Goal: Task Accomplishment & Management: Manage account settings

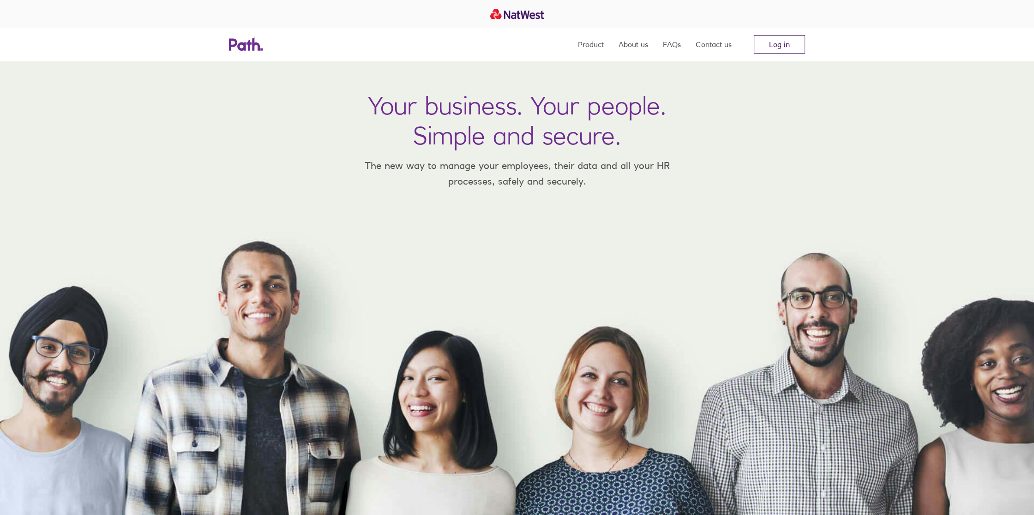
click at [778, 40] on link "Log in" at bounding box center [779, 44] width 51 height 18
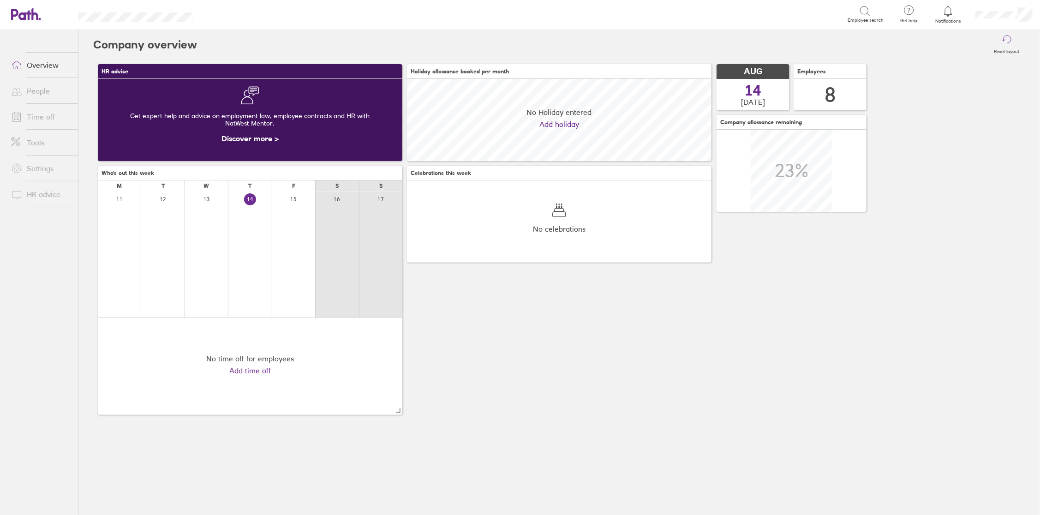
scroll to position [82, 304]
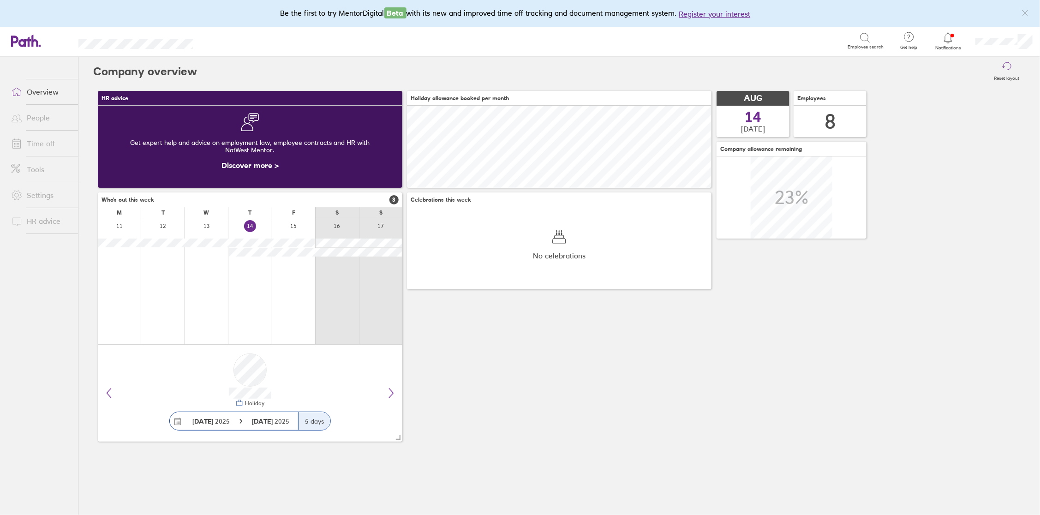
click at [946, 42] on icon at bounding box center [948, 37] width 11 height 11
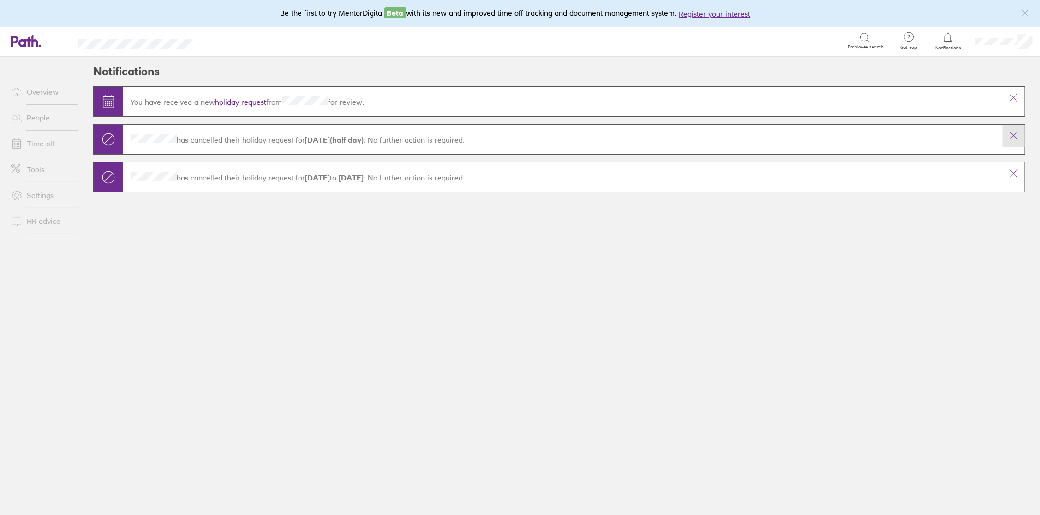
click at [1019, 137] on icon at bounding box center [1014, 135] width 11 height 11
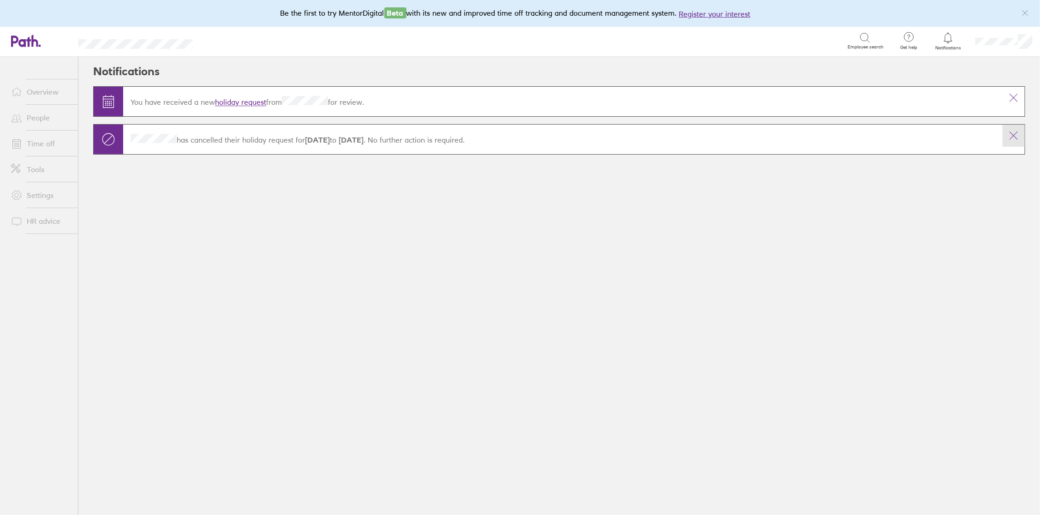
click at [1016, 137] on icon at bounding box center [1014, 135] width 11 height 11
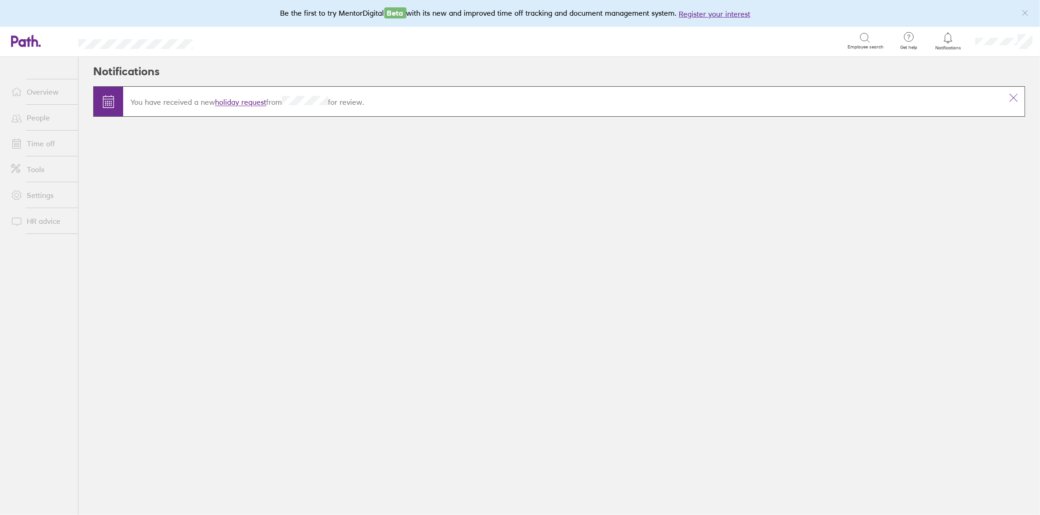
click at [241, 99] on link "holiday request" at bounding box center [240, 102] width 51 height 9
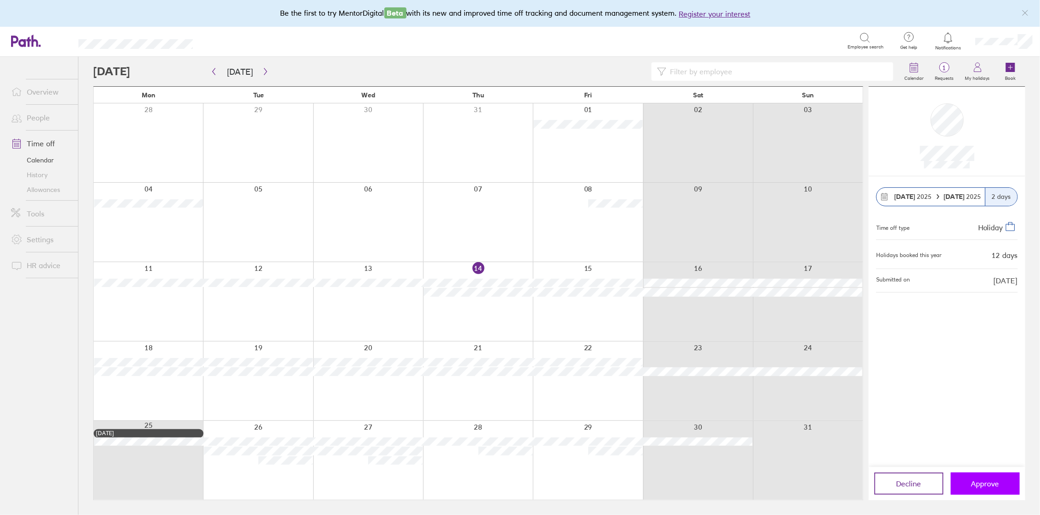
click at [987, 481] on span "Approve" at bounding box center [986, 484] width 28 height 8
